Goal: Communication & Community: Answer question/provide support

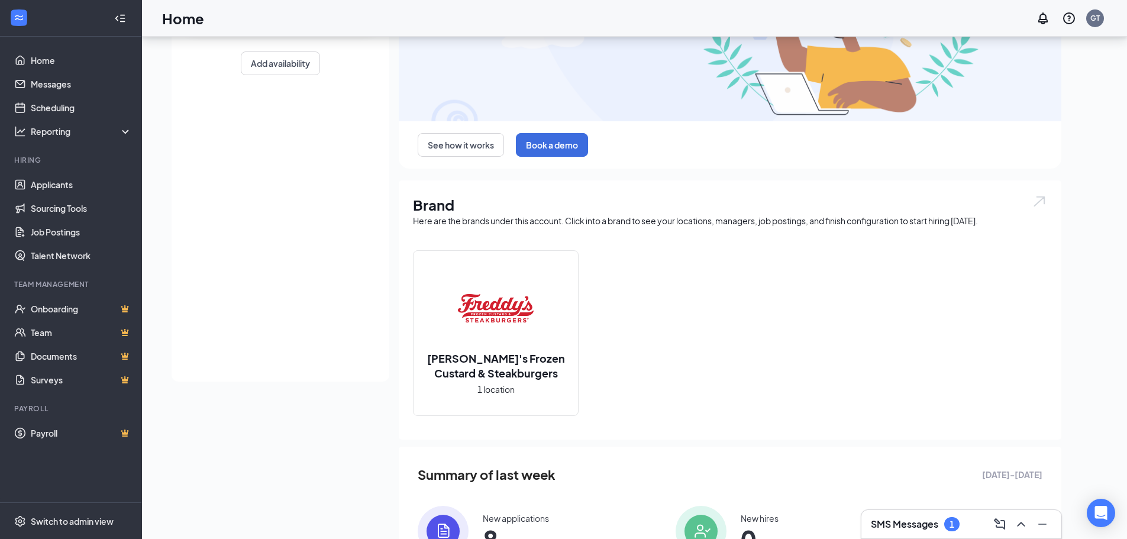
scroll to position [177, 0]
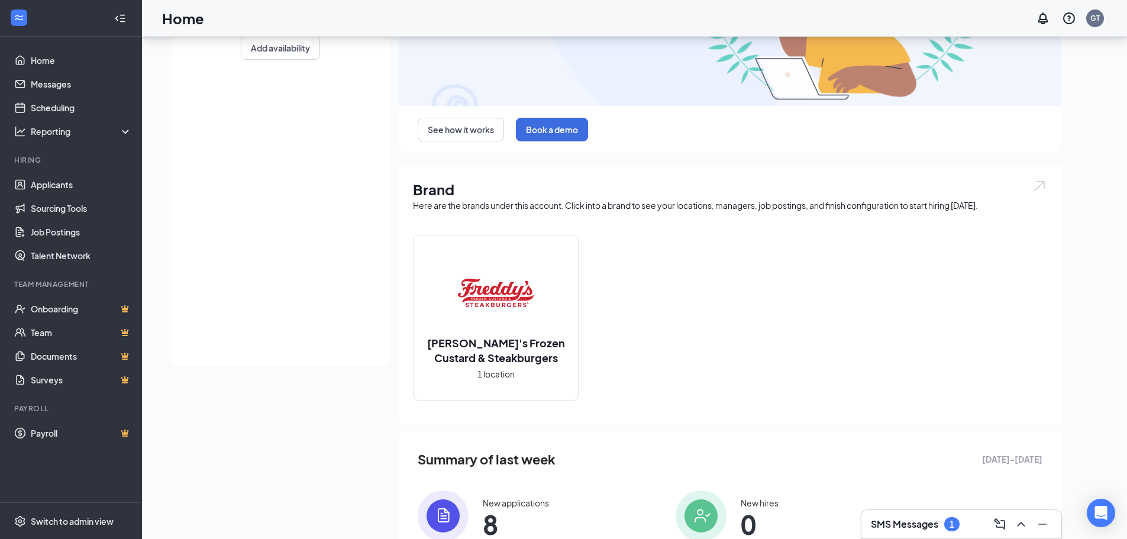
click at [958, 525] on div "1" at bounding box center [951, 524] width 15 height 14
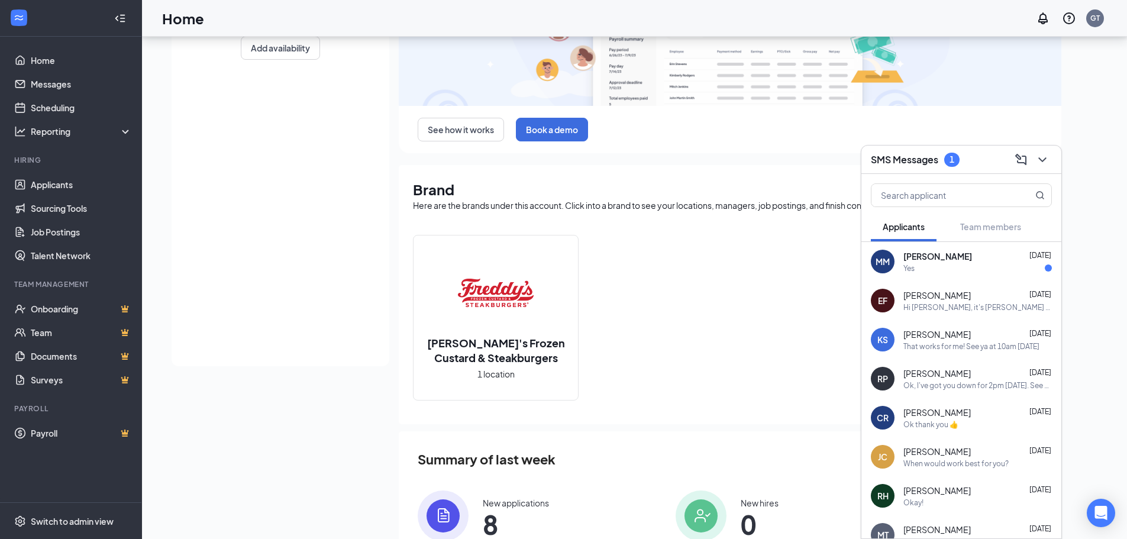
click at [955, 269] on div "Yes" at bounding box center [977, 268] width 149 height 10
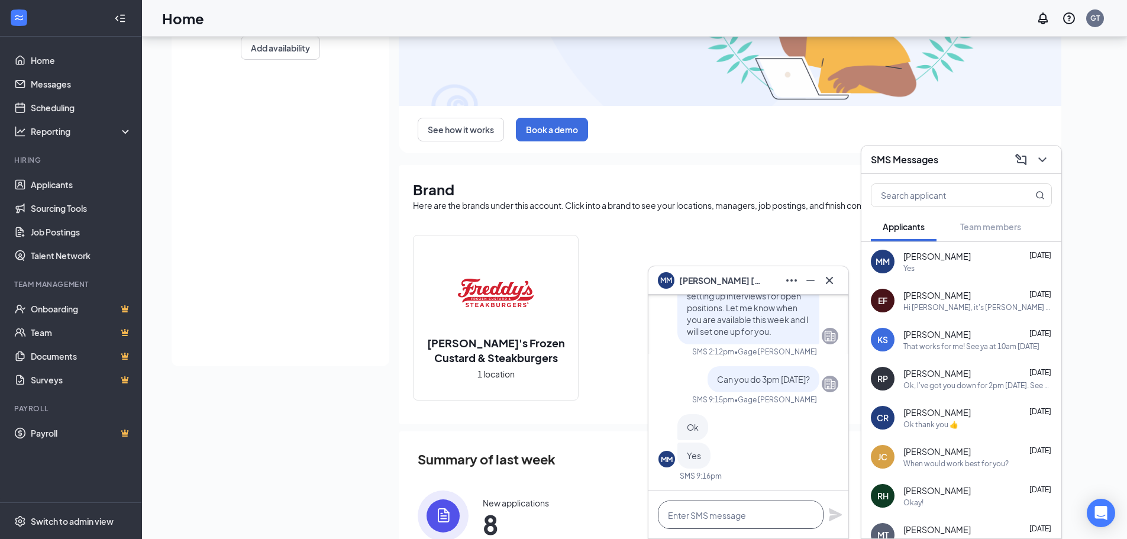
click at [692, 514] on textarea at bounding box center [741, 515] width 166 height 28
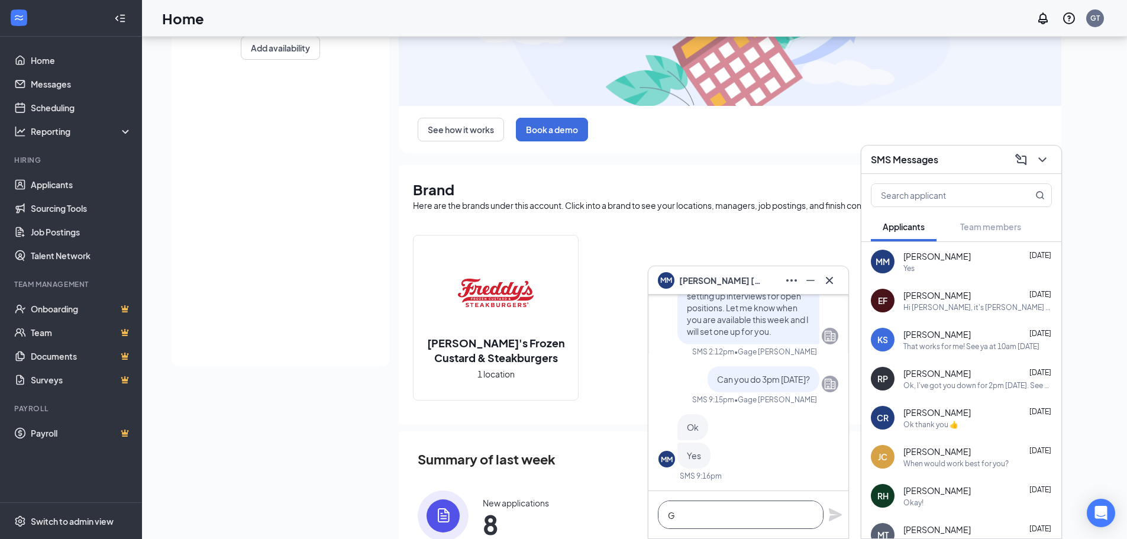
scroll to position [1, 0]
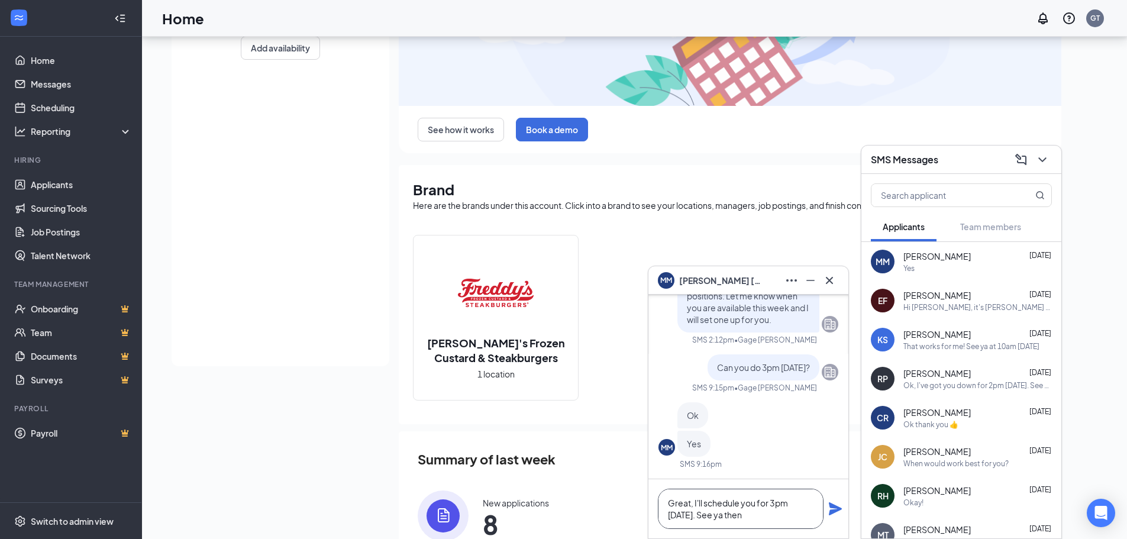
type textarea "Great, I'll schedule you for 3pm [DATE]. See ya then"
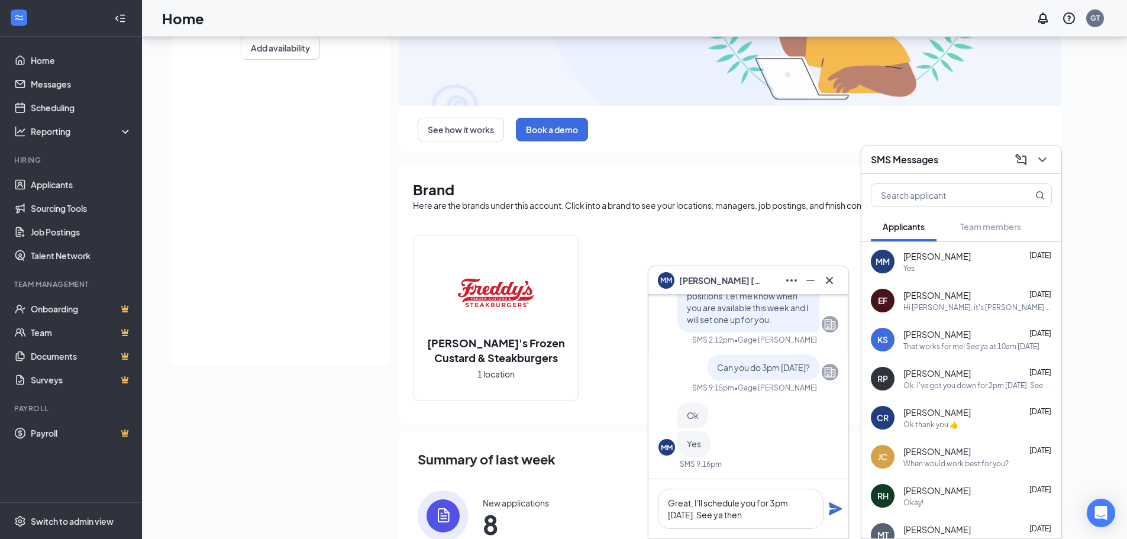
click at [838, 509] on icon "Plane" at bounding box center [835, 508] width 13 height 13
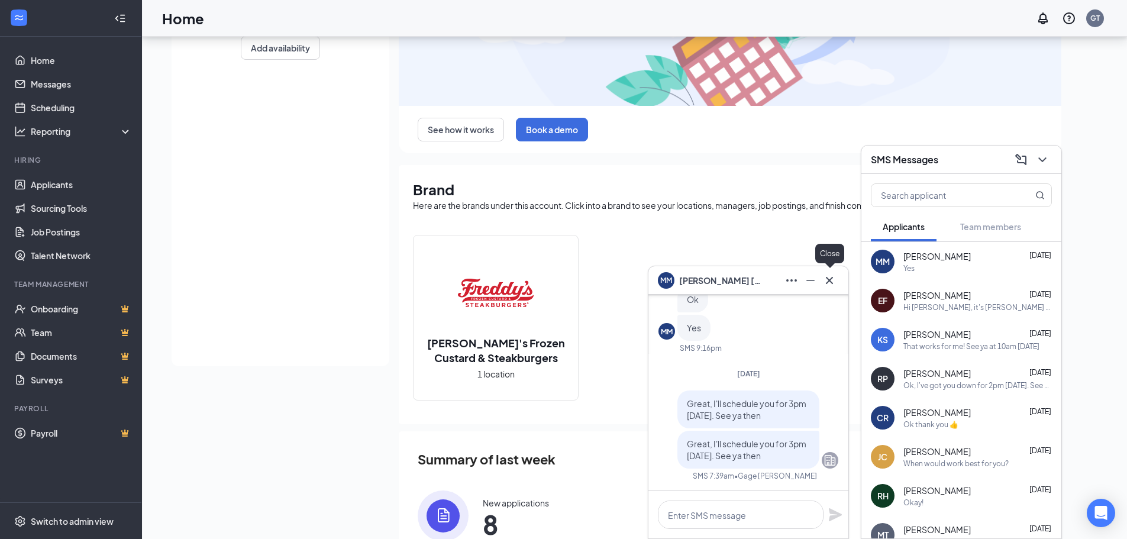
drag, startPoint x: 828, startPoint y: 285, endPoint x: 945, endPoint y: 226, distance: 131.5
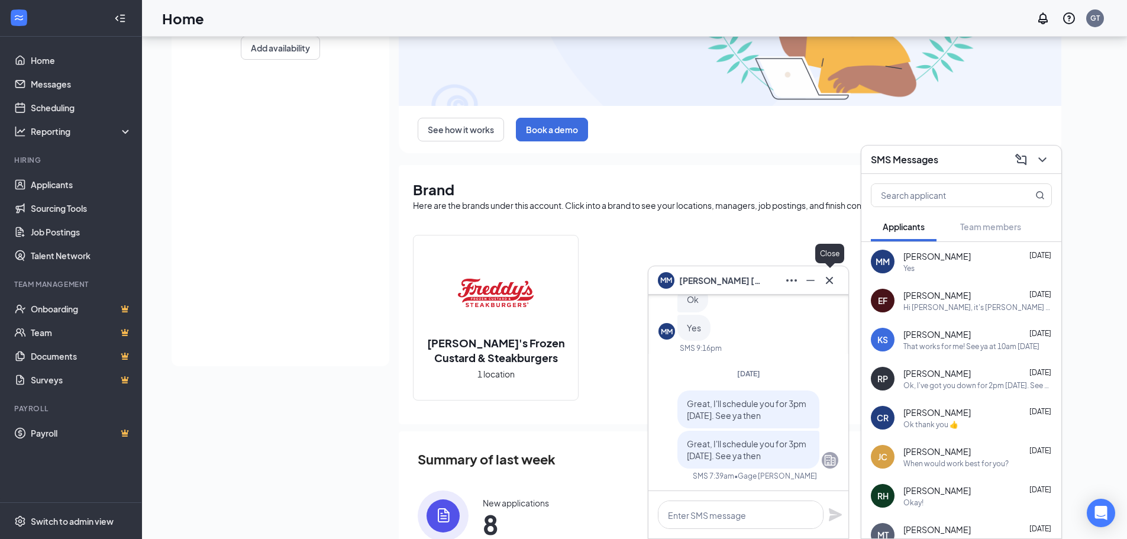
click at [828, 284] on icon "Cross" at bounding box center [829, 280] width 14 height 14
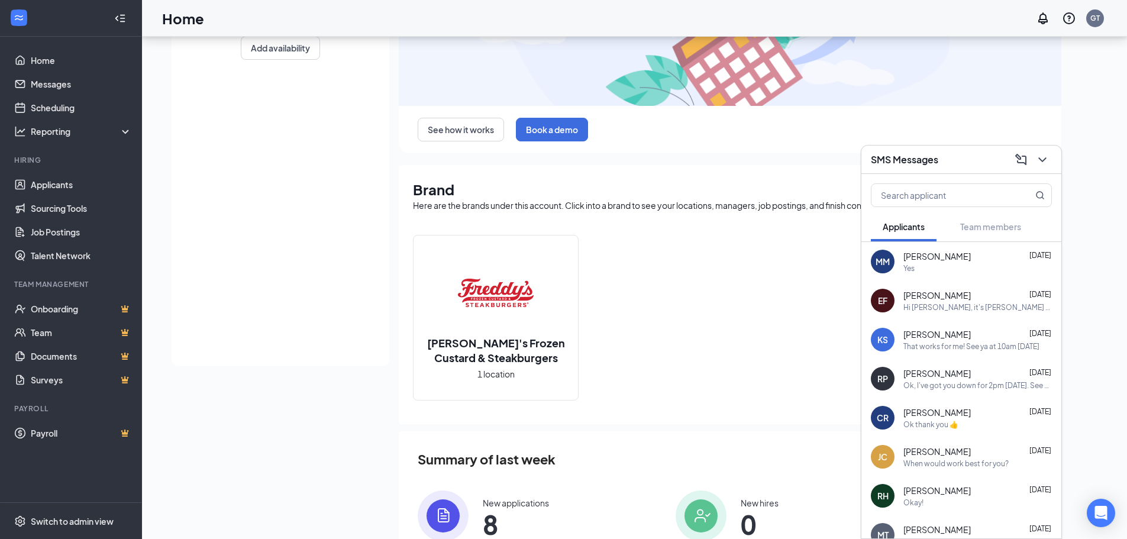
click at [937, 416] on span "[PERSON_NAME]" at bounding box center [936, 412] width 67 height 12
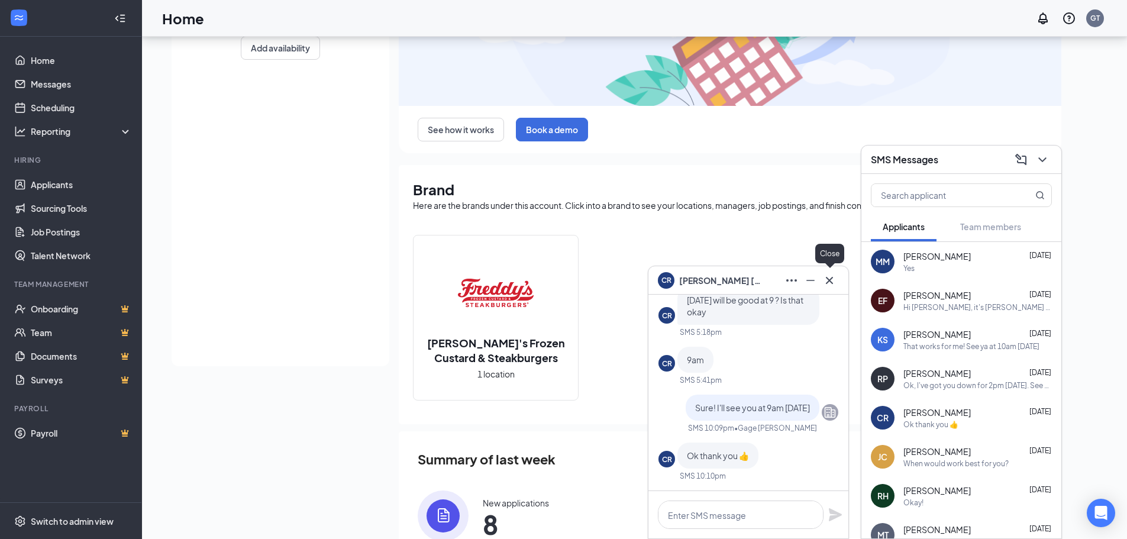
click at [838, 271] on div at bounding box center [829, 280] width 19 height 19
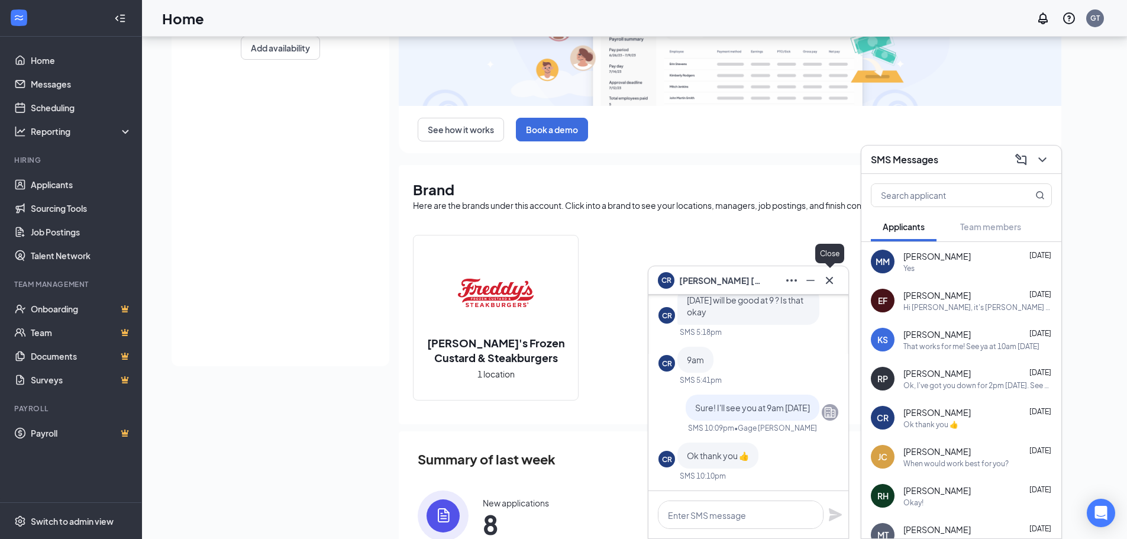
click at [824, 283] on icon "Cross" at bounding box center [829, 280] width 14 height 14
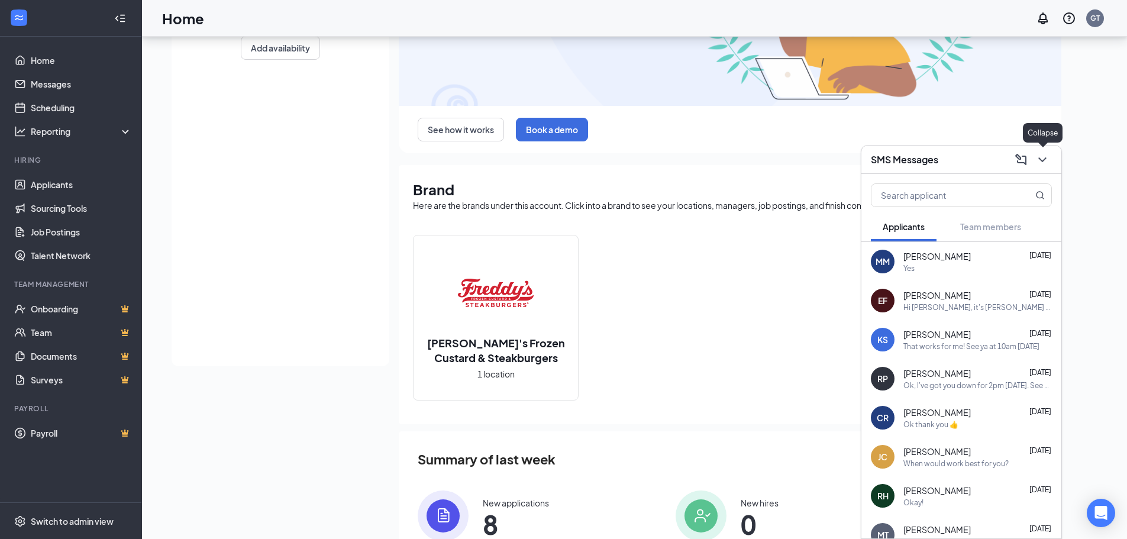
click at [1038, 160] on icon "ChevronDown" at bounding box center [1042, 160] width 14 height 14
